Goal: Task Accomplishment & Management: Manage account settings

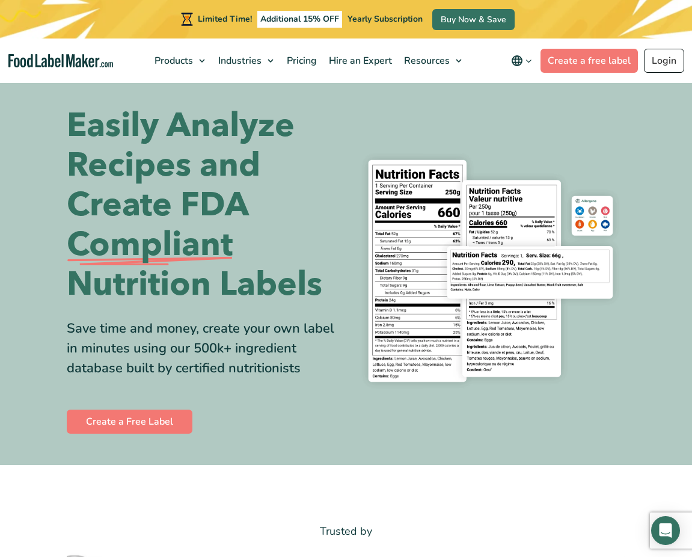
click at [669, 22] on div "Limited Time! Additional 15% OFF Yearly Subscription Buy Now & Save" at bounding box center [346, 19] width 692 height 38
click at [665, 63] on link "Login" at bounding box center [664, 61] width 40 height 24
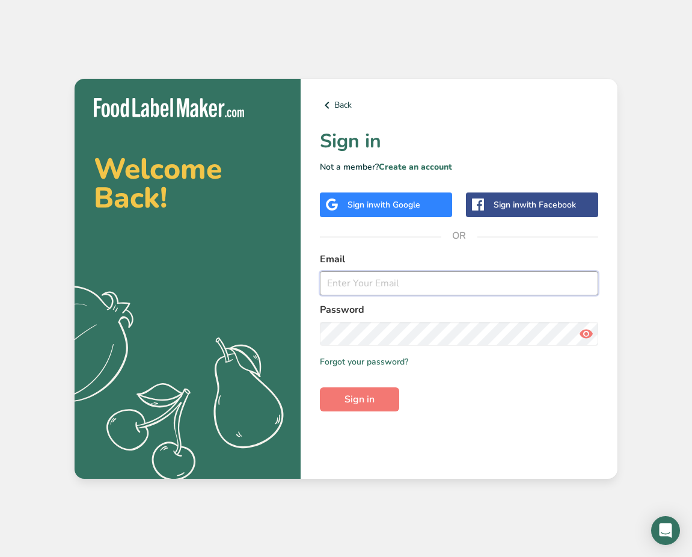
click at [327, 284] on input "email" at bounding box center [459, 283] width 278 height 24
